Goal: Information Seeking & Learning: Learn about a topic

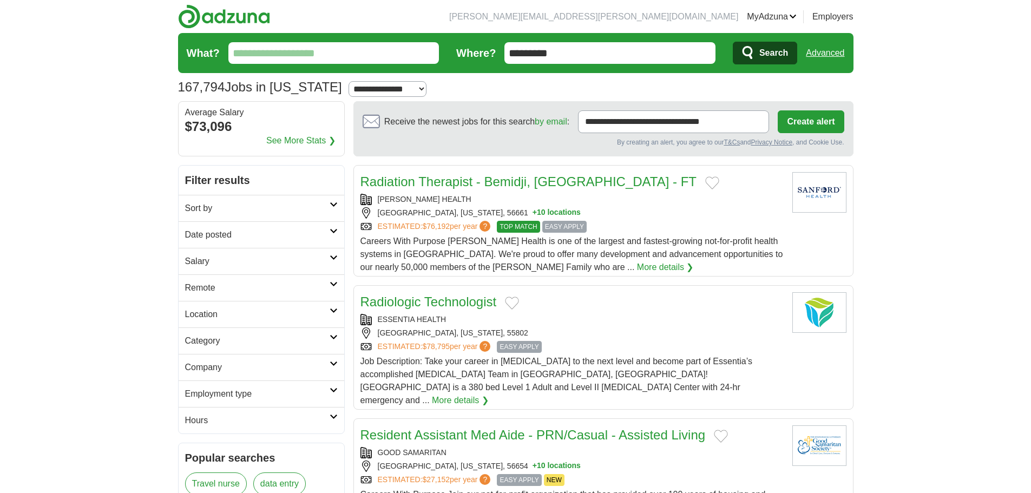
click at [382, 56] on input "What?" at bounding box center [333, 53] width 211 height 22
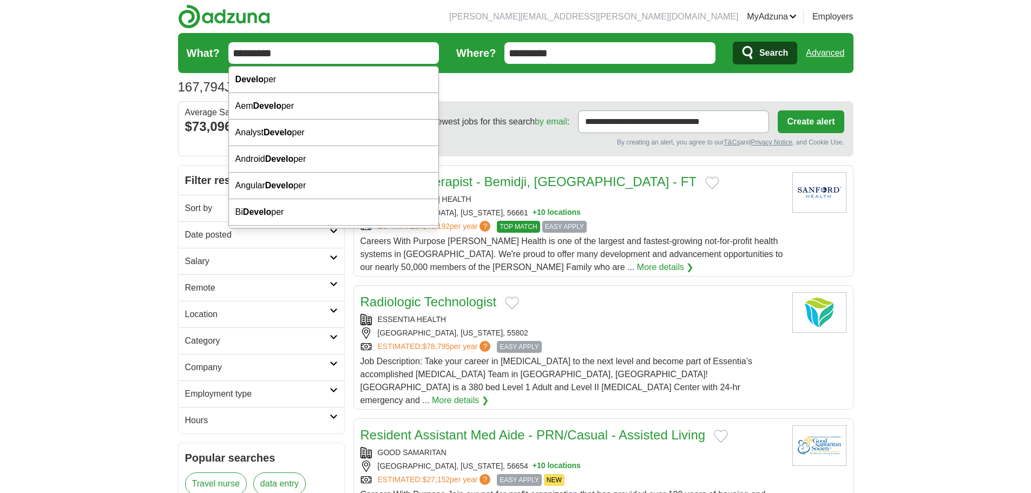
type input "*********"
click at [733, 42] on button "Search" at bounding box center [765, 53] width 64 height 23
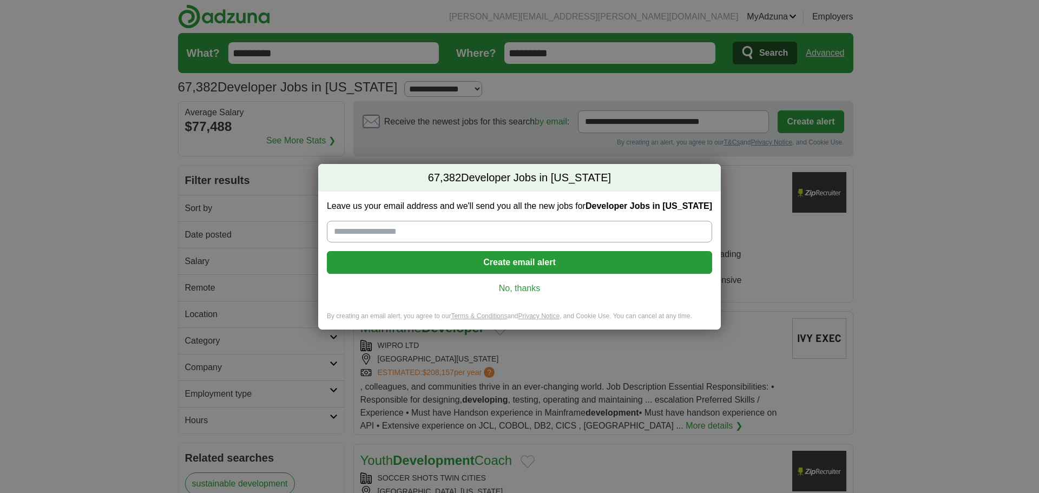
click at [530, 284] on link "No, thanks" at bounding box center [519, 288] width 368 height 12
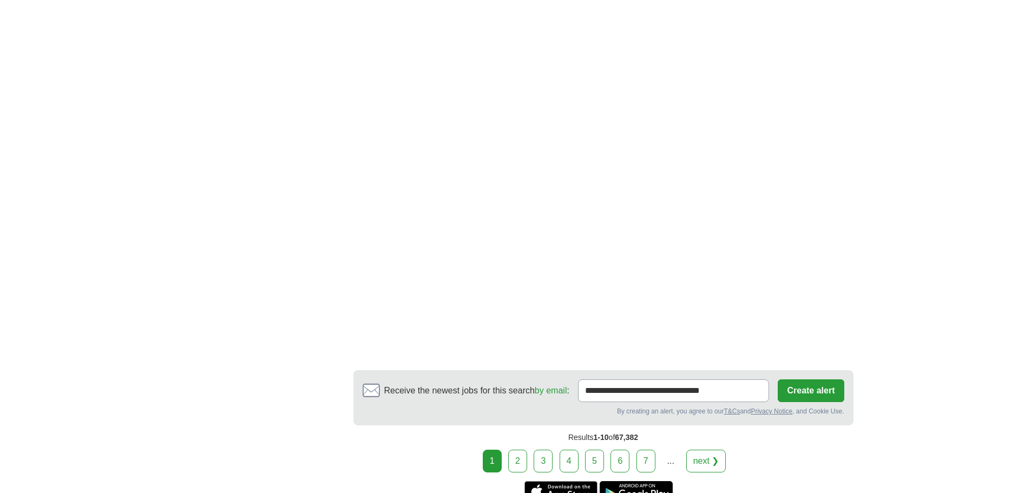
scroll to position [1623, 0]
click at [522, 449] on link "2" at bounding box center [517, 460] width 19 height 23
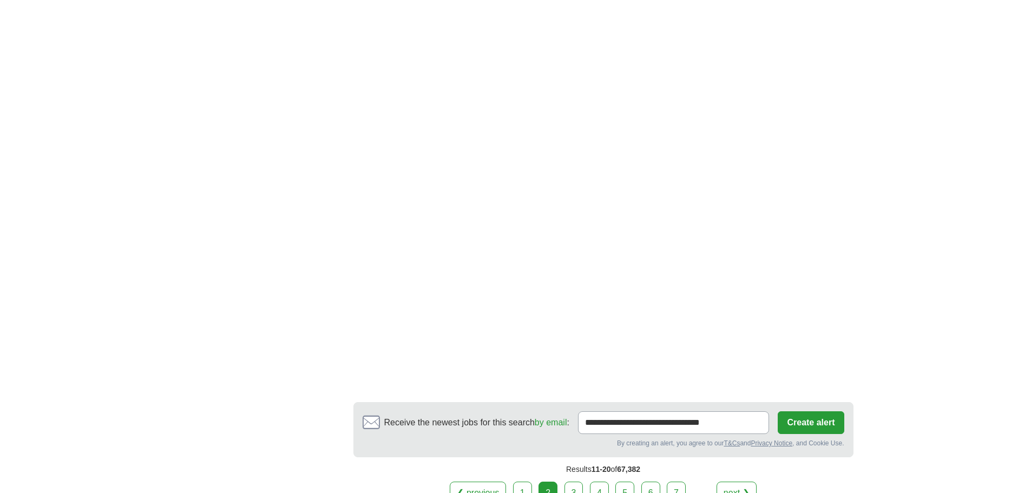
scroll to position [2002, 0]
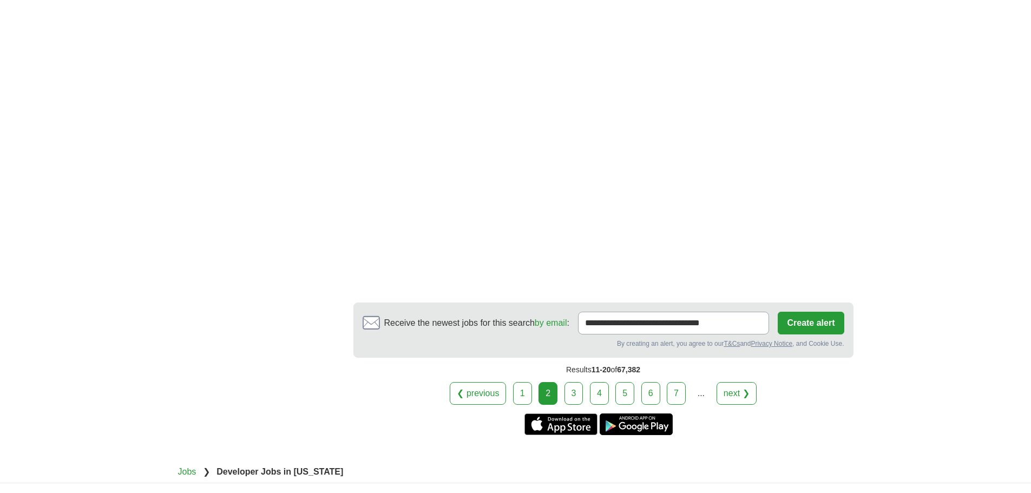
click at [579, 382] on link "3" at bounding box center [573, 393] width 19 height 23
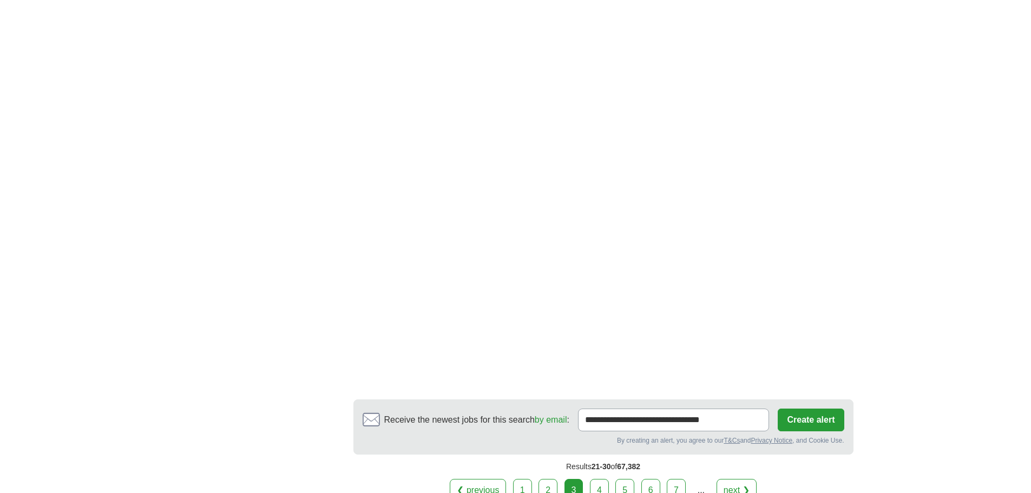
scroll to position [1840, 0]
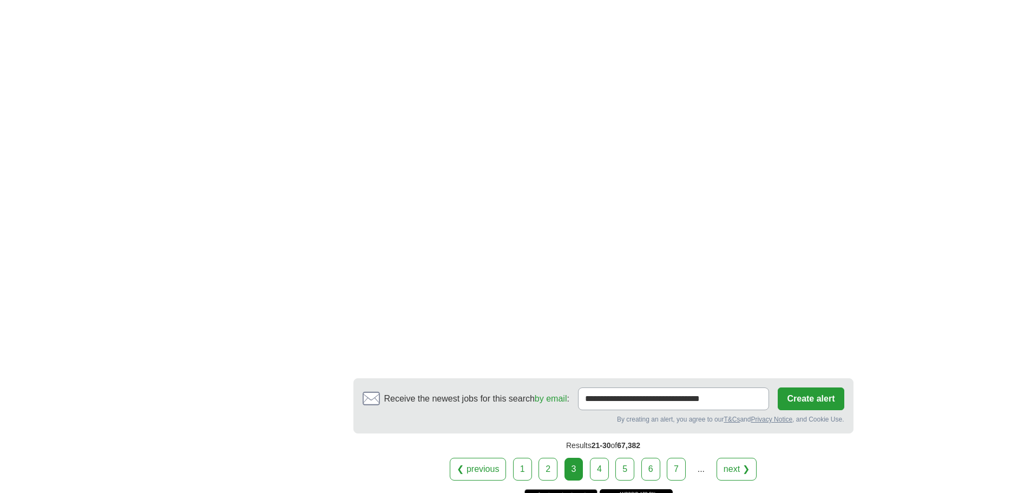
click at [601, 458] on link "4" at bounding box center [599, 469] width 19 height 23
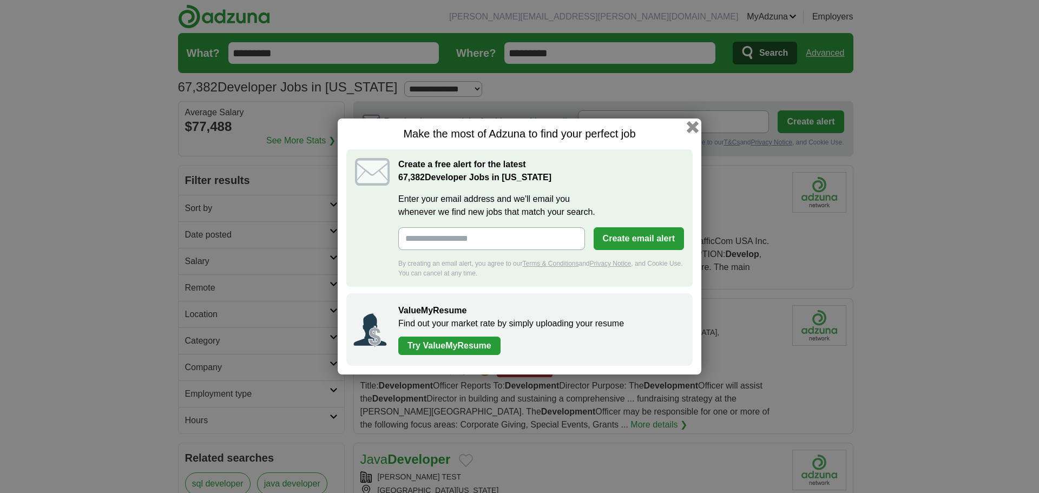
click at [694, 129] on button "button" at bounding box center [693, 127] width 12 height 12
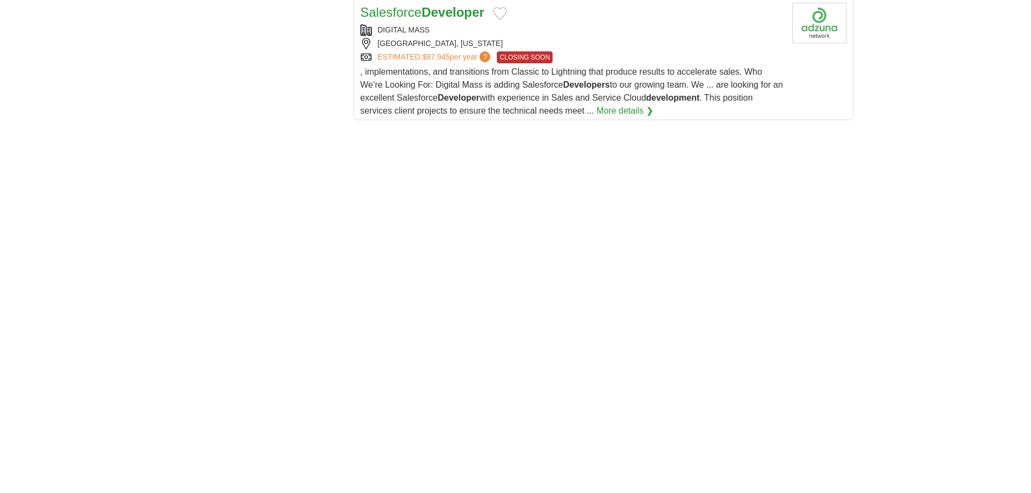
scroll to position [1731, 0]
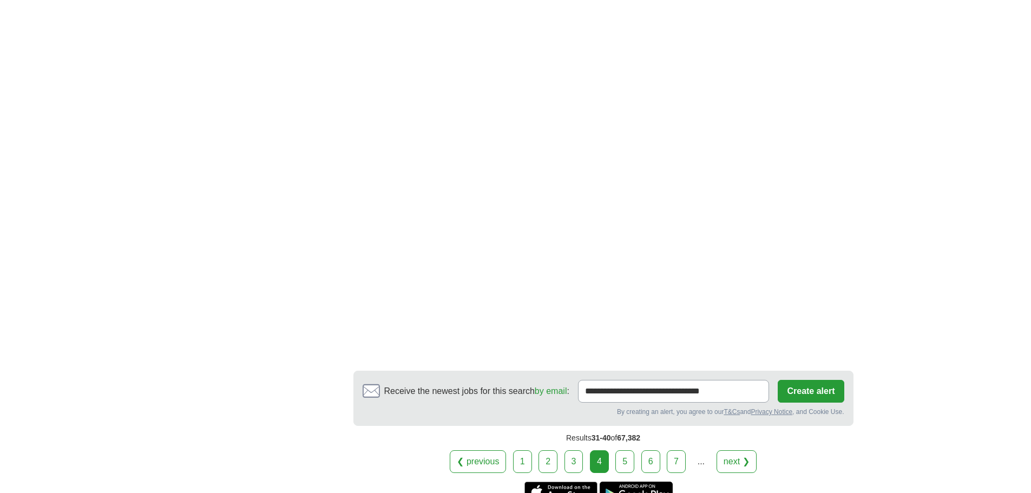
click at [628, 450] on link "5" at bounding box center [624, 461] width 19 height 23
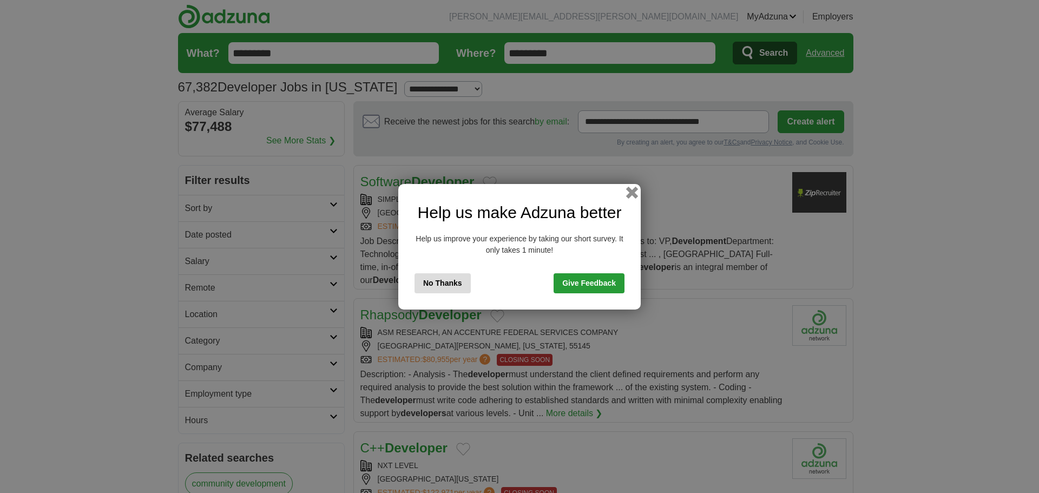
click at [629, 188] on button "button" at bounding box center [632, 192] width 12 height 12
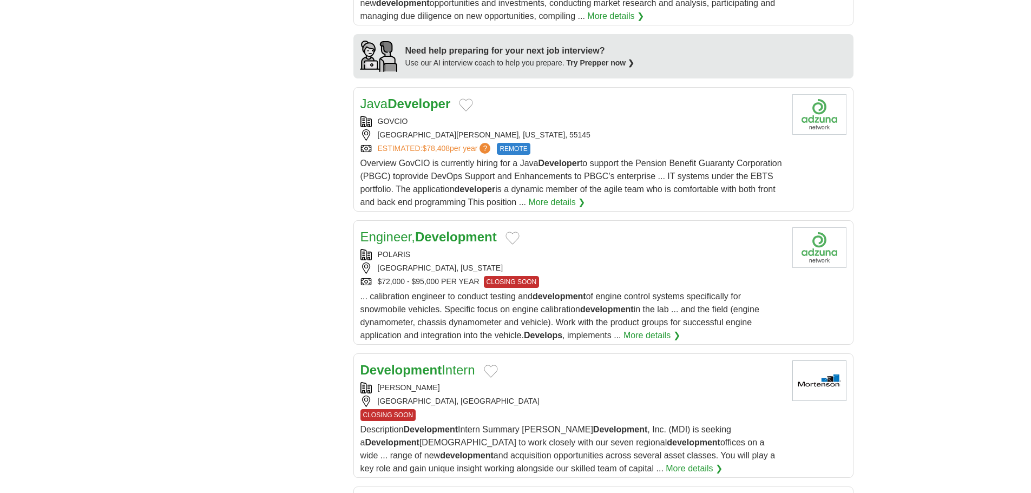
scroll to position [1082, 0]
